Goal: Transaction & Acquisition: Subscribe to service/newsletter

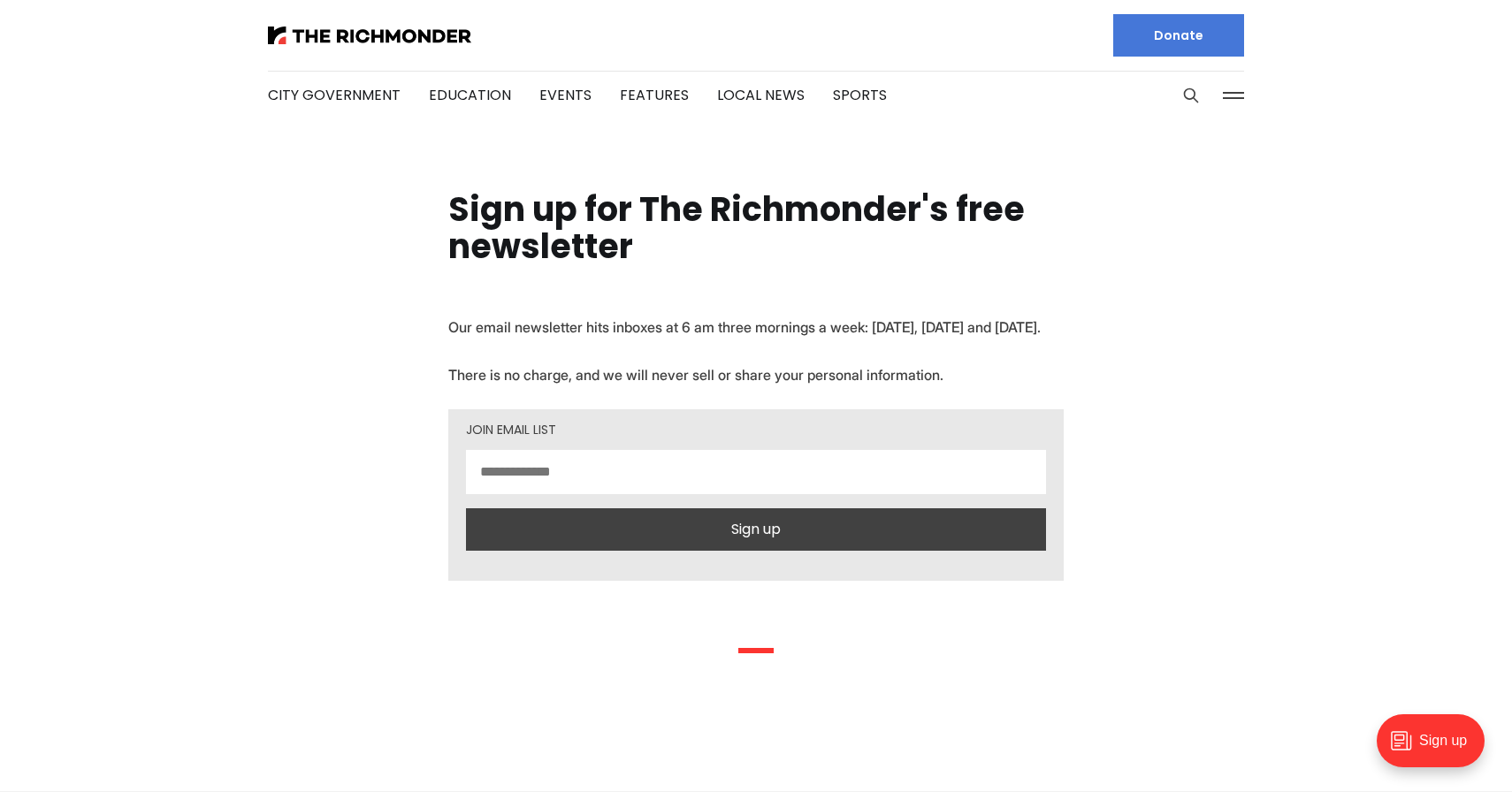
click at [668, 494] on input "email" at bounding box center [756, 472] width 580 height 44
type input "**********"
click at [682, 549] on button "Sign up" at bounding box center [756, 529] width 580 height 43
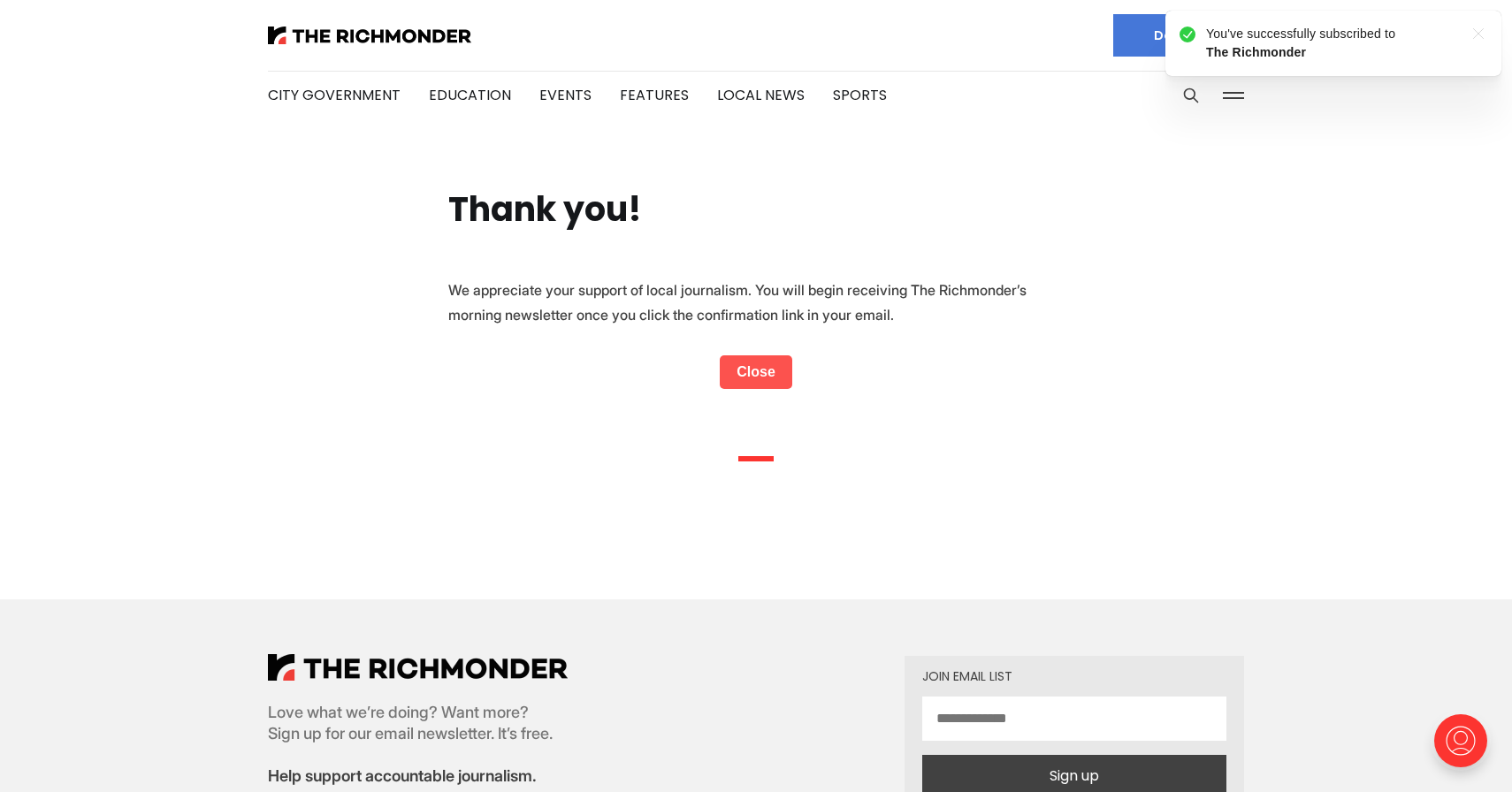
click at [732, 358] on link "Close" at bounding box center [756, 372] width 73 height 34
